Goal: Task Accomplishment & Management: Manage account settings

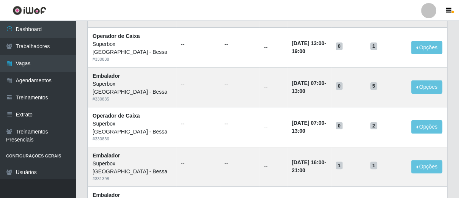
scroll to position [210, 0]
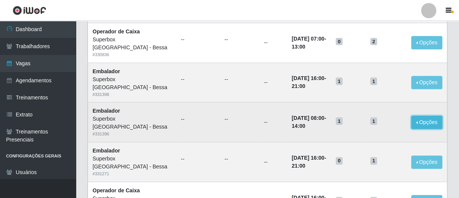
click at [415, 121] on button "Opções" at bounding box center [426, 122] width 31 height 13
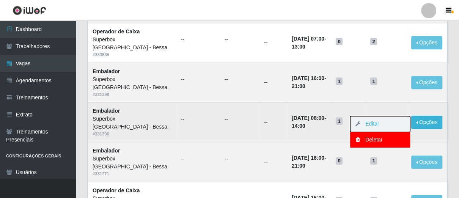
click at [387, 124] on button "Editar" at bounding box center [380, 124] width 60 height 16
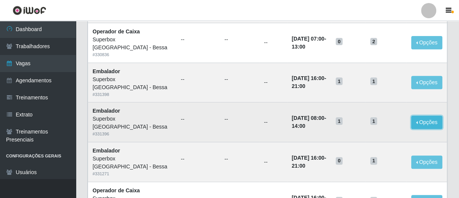
click at [414, 125] on button "Opções" at bounding box center [426, 122] width 31 height 13
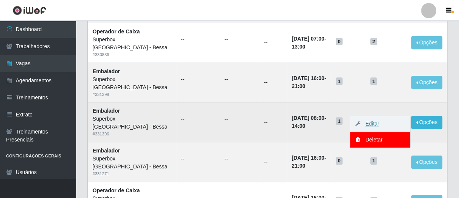
click at [362, 124] on link "Editar" at bounding box center [368, 124] width 22 height 6
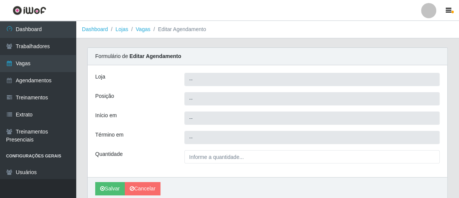
type input "Superbox [GEOGRAPHIC_DATA] - Bessa"
type input "Embalador"
type input "[DATE] 08:00:00"
type input "[DATE] 14:00:00"
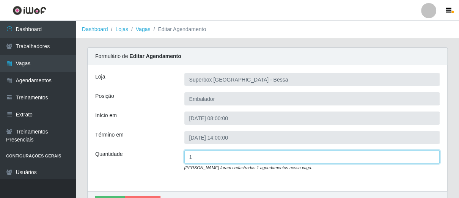
click at [194, 159] on input "1__" at bounding box center [311, 156] width 255 height 13
type input "2__"
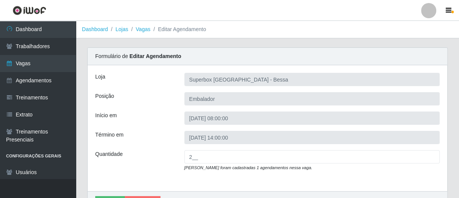
click at [241, 118] on input "[DATE] 08:00:00" at bounding box center [311, 117] width 255 height 13
click at [229, 114] on input "[DATE] 08:00:00" at bounding box center [311, 117] width 255 height 13
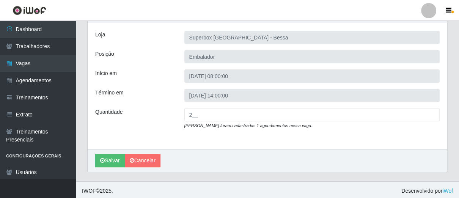
scroll to position [44, 0]
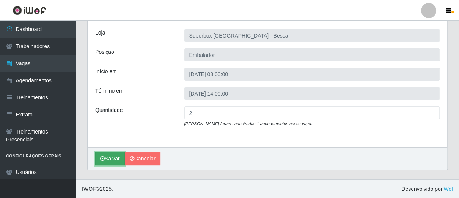
click at [108, 157] on button "Salvar" at bounding box center [110, 158] width 30 height 13
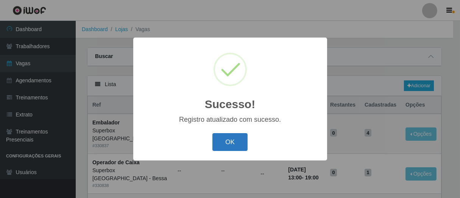
click at [221, 142] on button "OK" at bounding box center [230, 142] width 35 height 18
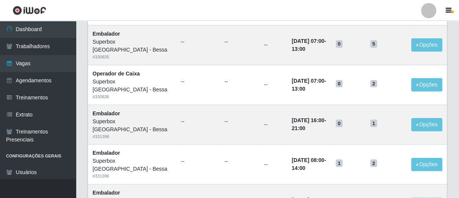
scroll to position [210, 0]
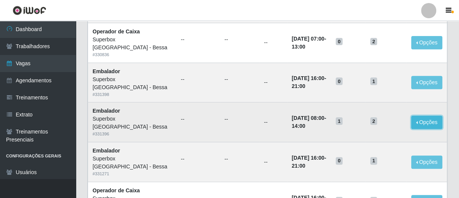
click at [431, 122] on button "Opções" at bounding box center [426, 122] width 31 height 13
click at [374, 122] on link "Editar" at bounding box center [368, 124] width 22 height 6
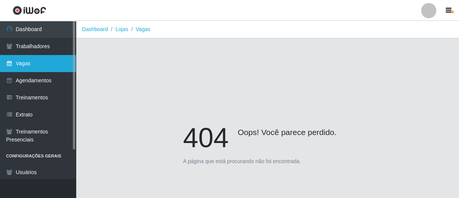
click at [38, 63] on link "Vagas" at bounding box center [38, 63] width 76 height 17
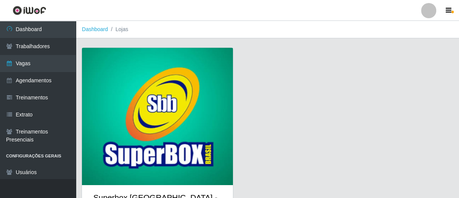
click at [139, 83] on img at bounding box center [157, 116] width 151 height 137
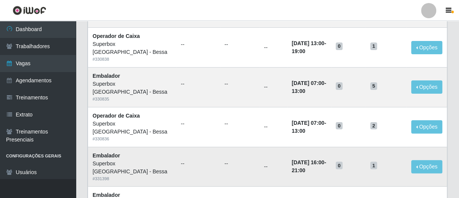
scroll to position [168, 0]
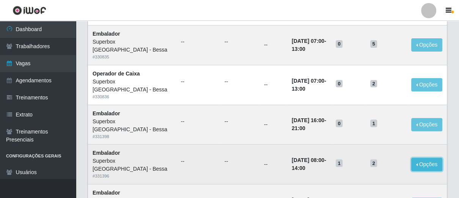
click at [418, 161] on button "Opções" at bounding box center [426, 164] width 31 height 13
click at [230, 158] on td "--" at bounding box center [239, 164] width 39 height 40
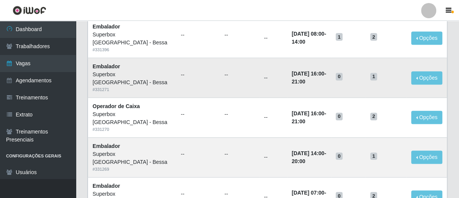
scroll to position [337, 0]
